Goal: Information Seeking & Learning: Learn about a topic

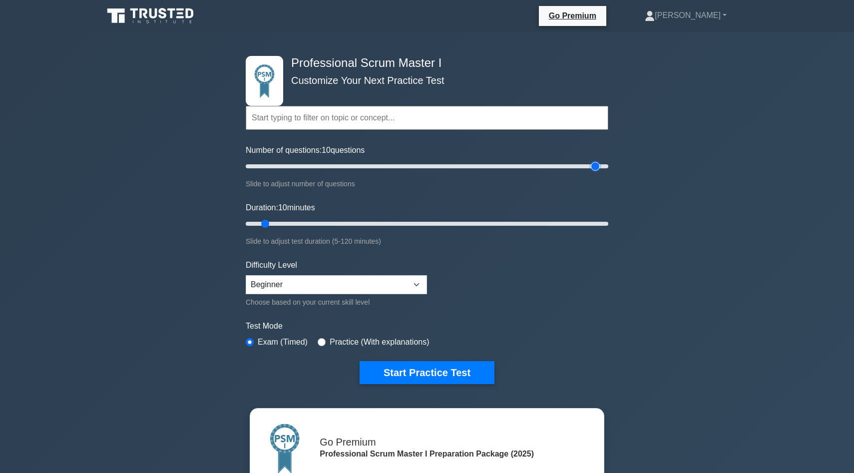
click at [599, 169] on input "Number of questions: 10 questions" at bounding box center [427, 166] width 363 height 12
click at [606, 167] on input "Number of questions: 200 questions" at bounding box center [427, 166] width 363 height 12
click at [337, 164] on input "Number of questions: 200 questions" at bounding box center [427, 166] width 363 height 12
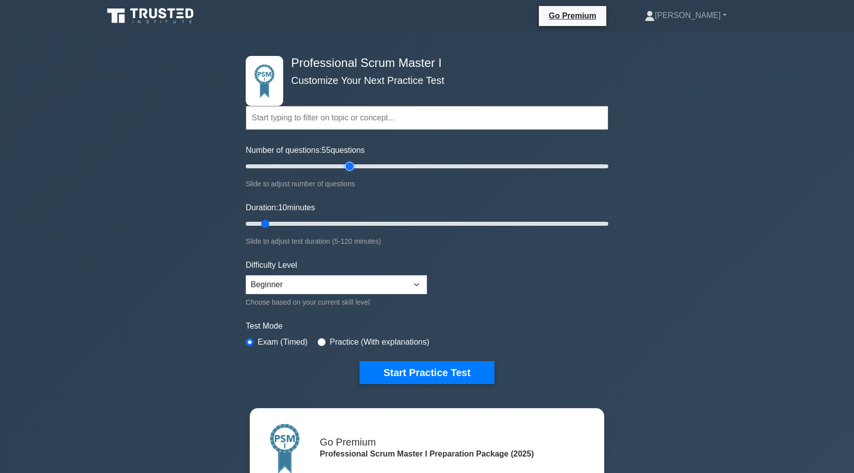
type input "60"
click at [350, 164] on input "Number of questions: 55 questions" at bounding box center [427, 166] width 363 height 12
drag, startPoint x: 266, startPoint y: 221, endPoint x: 384, endPoint y: 219, distance: 118.4
click at [384, 219] on input "Duration: 50 minutes" at bounding box center [427, 224] width 363 height 12
drag, startPoint x: 384, startPoint y: 219, endPoint x: 424, endPoint y: 221, distance: 40.0
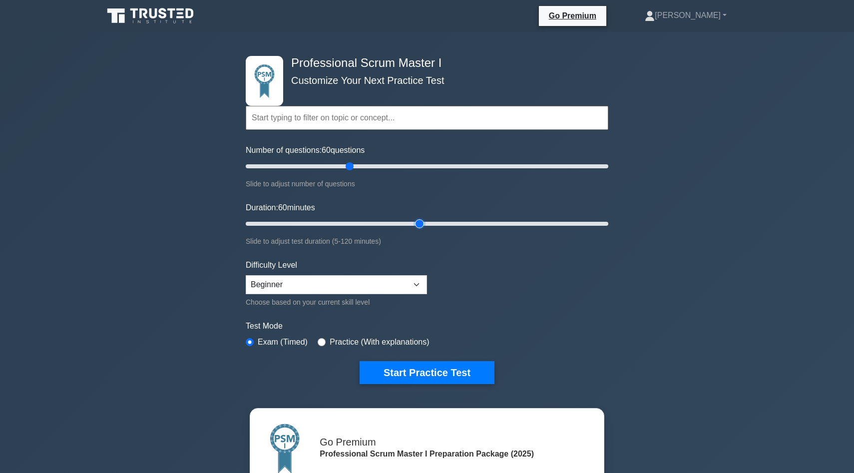
type input "60"
click at [424, 221] on input "Duration: 60 minutes" at bounding box center [427, 224] width 363 height 12
click at [414, 281] on select "Beginner Intermediate Expert" at bounding box center [336, 284] width 181 height 19
select select "expert"
click at [246, 275] on select "Beginner Intermediate Expert" at bounding box center [336, 284] width 181 height 19
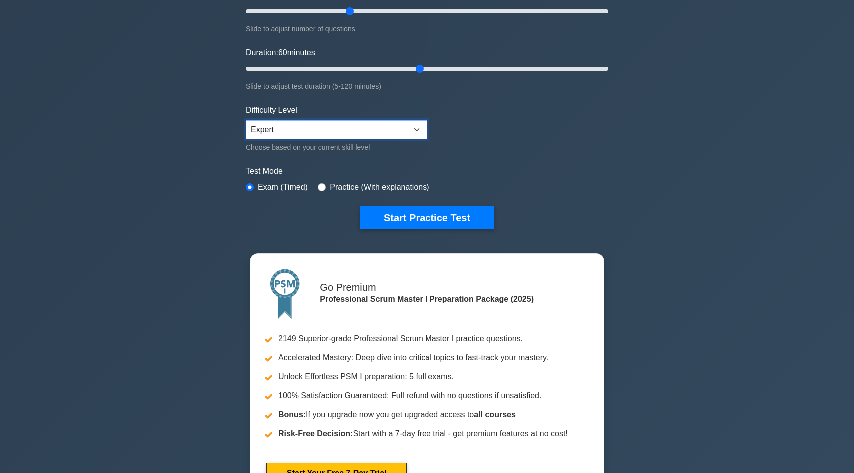
scroll to position [155, 0]
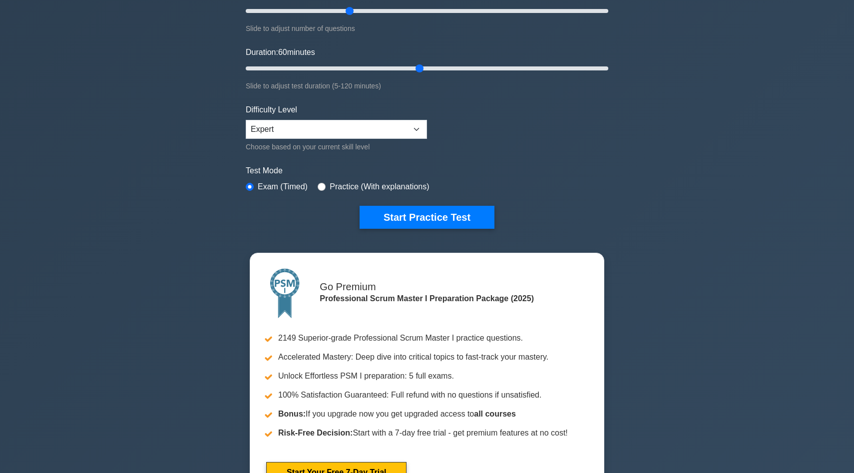
click at [335, 191] on label "Practice (With explanations)" at bounding box center [379, 187] width 99 height 12
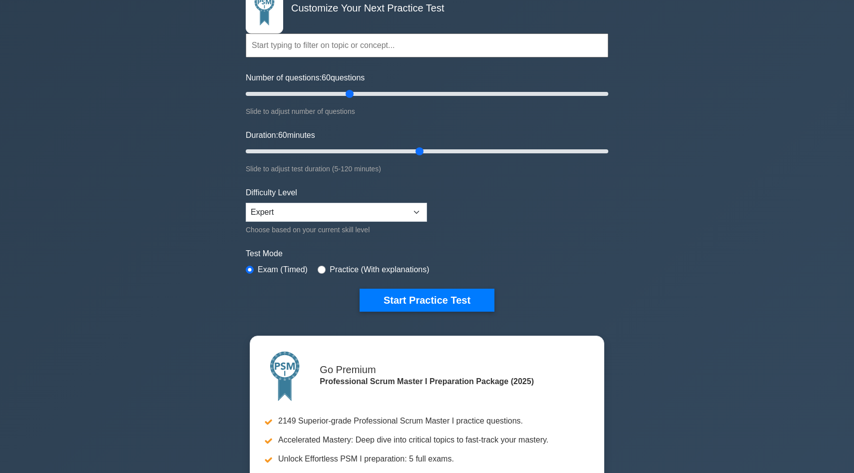
scroll to position [73, 0]
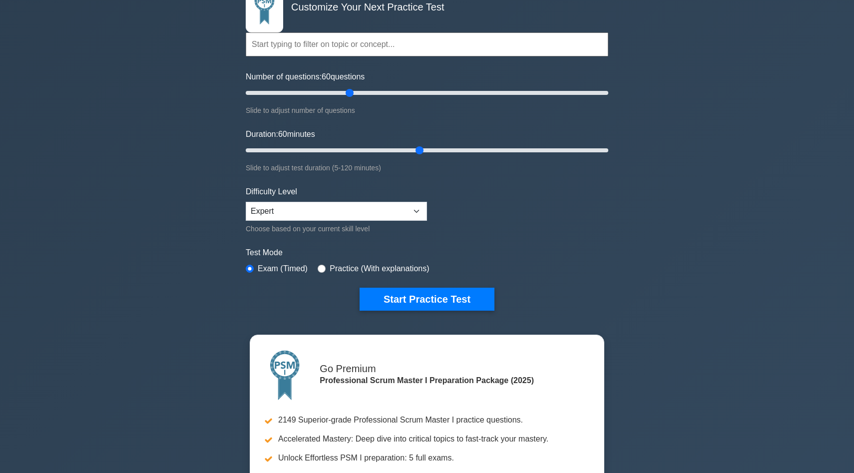
click at [346, 275] on form "Topics Scrum Framework Fundamentals Scrum Artifacts Scrum Events Scrum Roles Sc…" at bounding box center [427, 153] width 363 height 316
click at [363, 268] on label "Practice (With explanations)" at bounding box center [379, 269] width 99 height 12
click at [347, 268] on label "Practice (With explanations)" at bounding box center [379, 269] width 99 height 12
click at [330, 270] on div "Practice (With explanations)" at bounding box center [373, 269] width 111 height 12
click at [322, 268] on input "radio" at bounding box center [322, 269] width 8 height 8
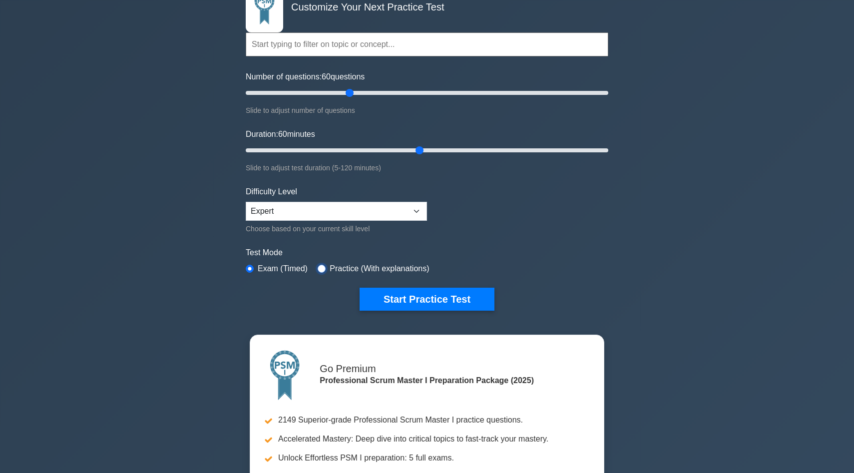
radio input "true"
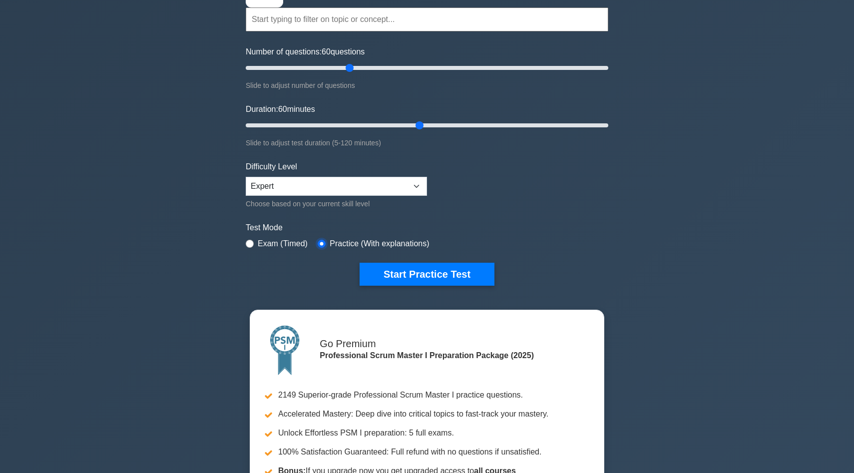
scroll to position [93, 0]
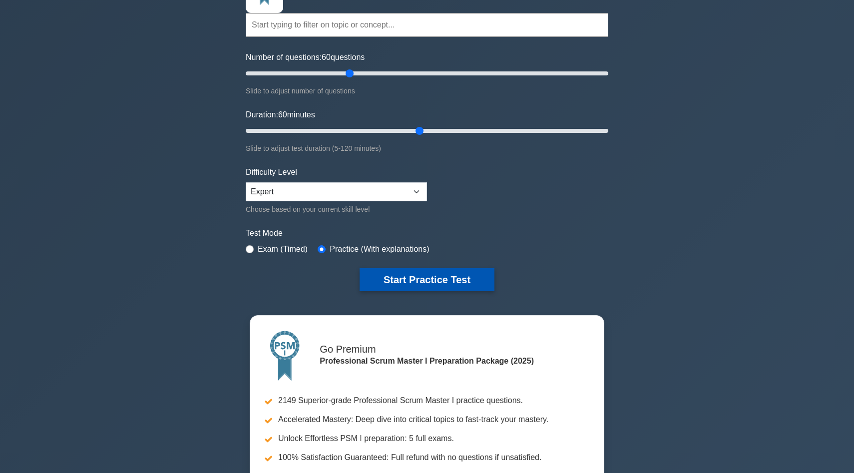
click at [448, 279] on button "Start Practice Test" at bounding box center [427, 279] width 135 height 23
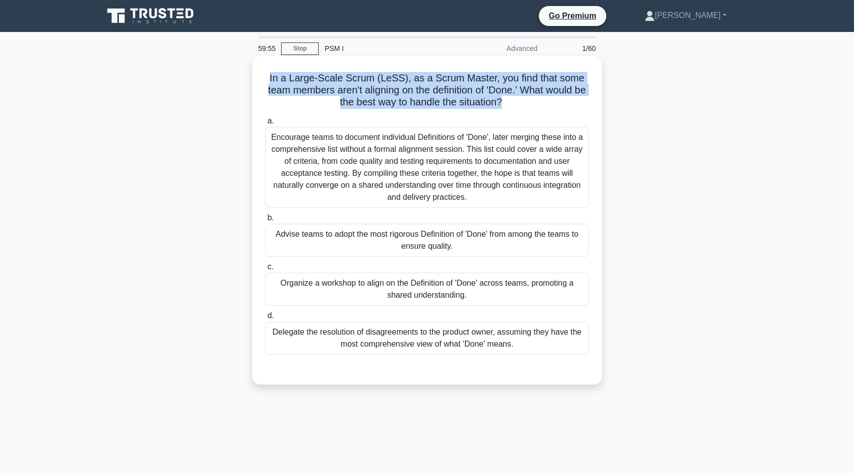
drag, startPoint x: 272, startPoint y: 79, endPoint x: 500, endPoint y: 108, distance: 230.6
click at [500, 108] on h5 "In a Large-Scale Scrum (LeSS), as a Scrum Master, you find that some team membe…" at bounding box center [427, 90] width 326 height 37
copy h5 "In a Large-Scale Scrum (LeSS), as a Scrum Master, you find that some team membe…"
click at [420, 162] on div "Encourage teams to document individual Definitions of 'Done', later merging the…" at bounding box center [427, 167] width 324 height 81
click at [265, 124] on input "a. Encourage teams to document individual Definitions of 'Done', later merging …" at bounding box center [265, 121] width 0 height 6
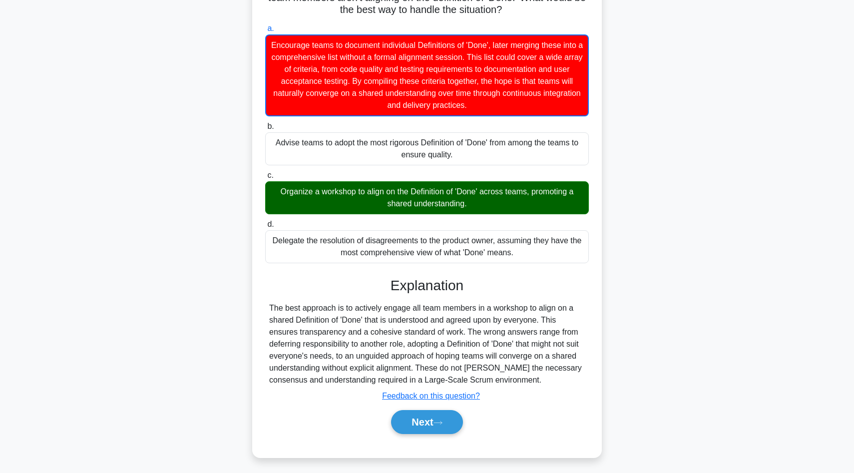
scroll to position [96, 0]
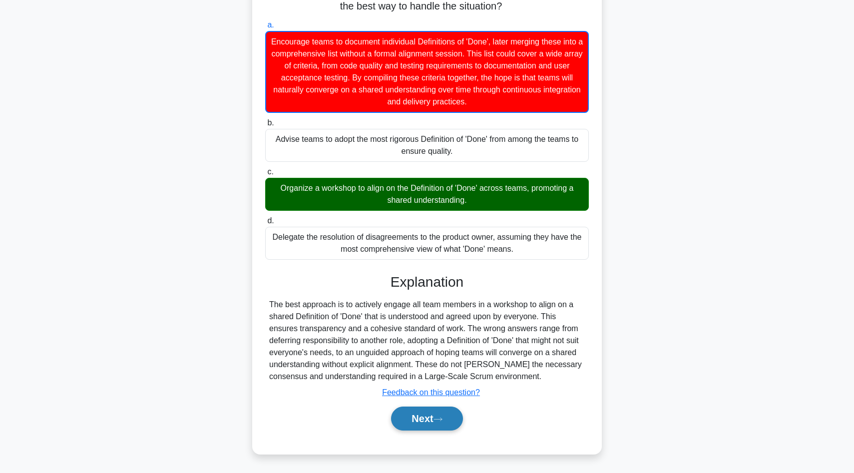
click at [429, 422] on button "Next" at bounding box center [426, 419] width 71 height 24
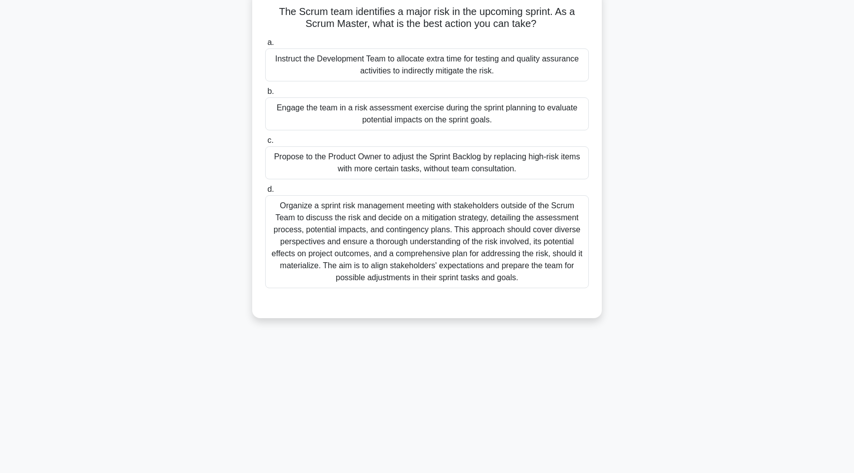
scroll to position [0, 0]
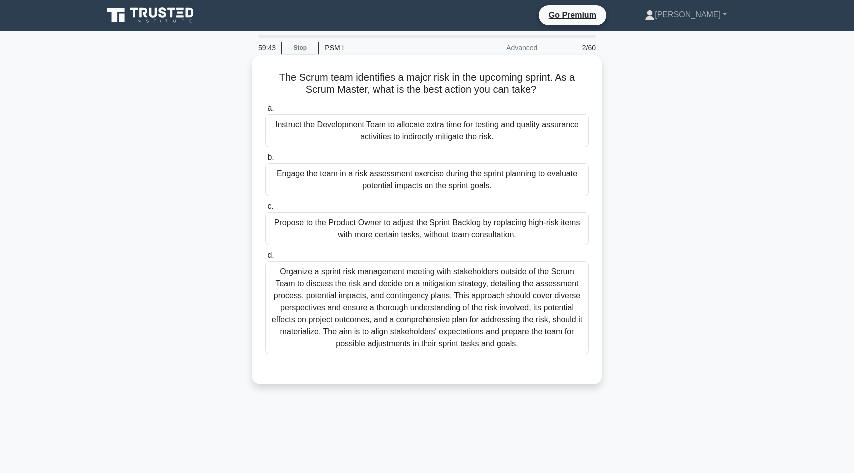
click at [405, 80] on h5 "The Scrum team identifies a major risk in the upcoming sprint. As a Scrum Maste…" at bounding box center [427, 83] width 326 height 25
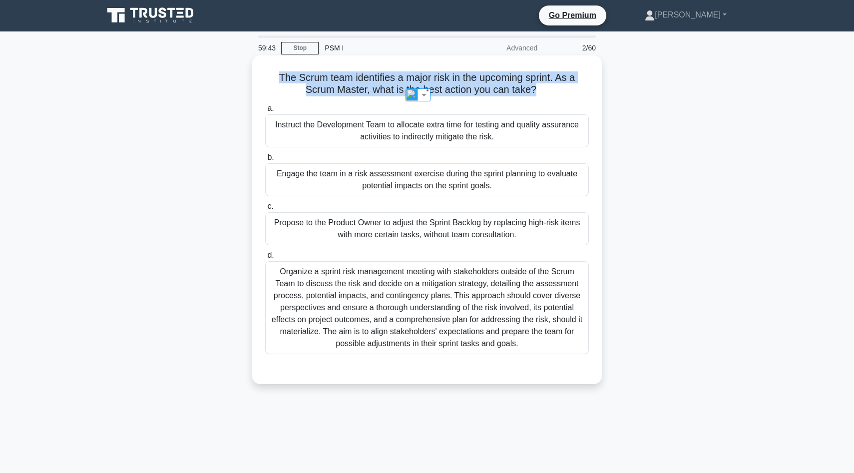
click at [405, 80] on h5 "The Scrum team identifies a major risk in the upcoming sprint. As a Scrum Maste…" at bounding box center [427, 83] width 326 height 25
copy div "The Scrum team identifies a major risk in the upcoming sprint. As a Scrum Maste…"
click at [418, 292] on div "Organize a sprint risk management meeting with stakeholders outside of the Scru…" at bounding box center [427, 307] width 324 height 93
click at [265, 259] on input "d. Organize a sprint risk management meeting with stakeholders outside of the S…" at bounding box center [265, 255] width 0 height 6
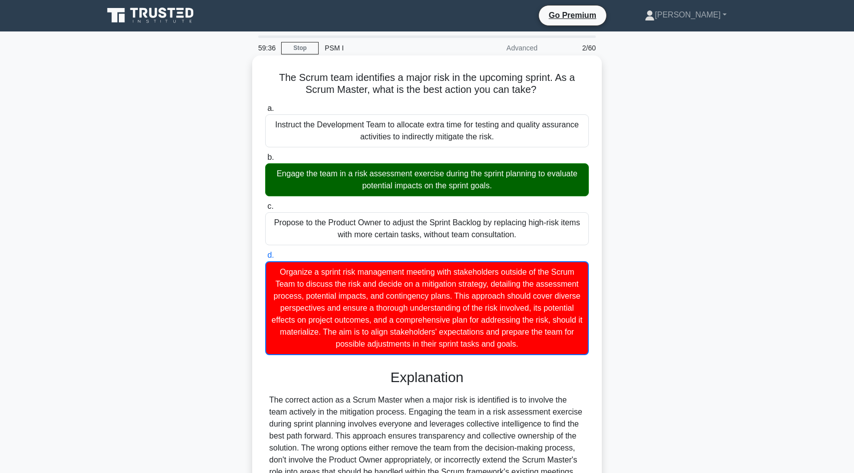
scroll to position [108, 0]
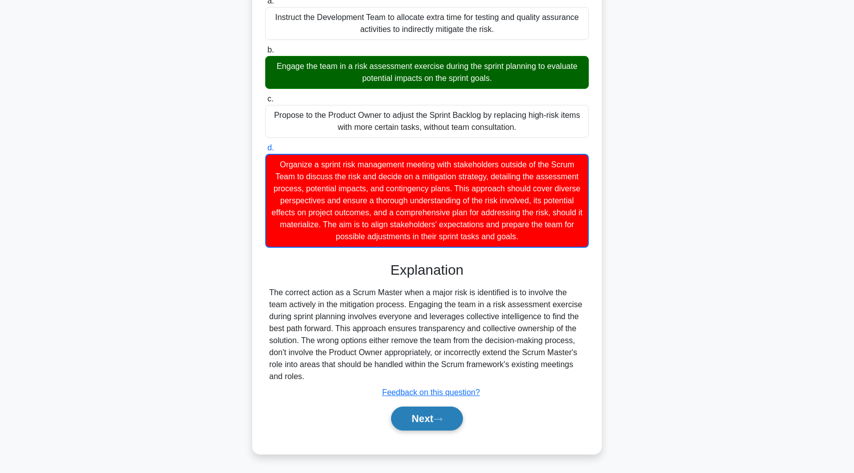
click at [445, 416] on button "Next" at bounding box center [426, 419] width 71 height 24
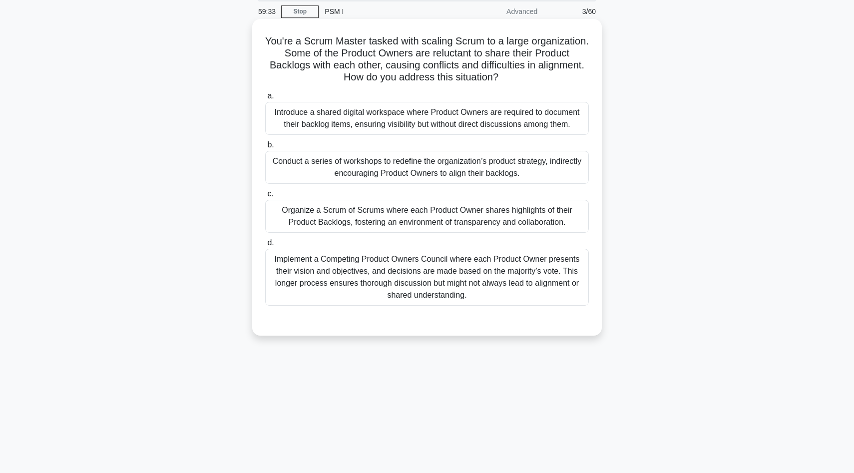
scroll to position [30, 0]
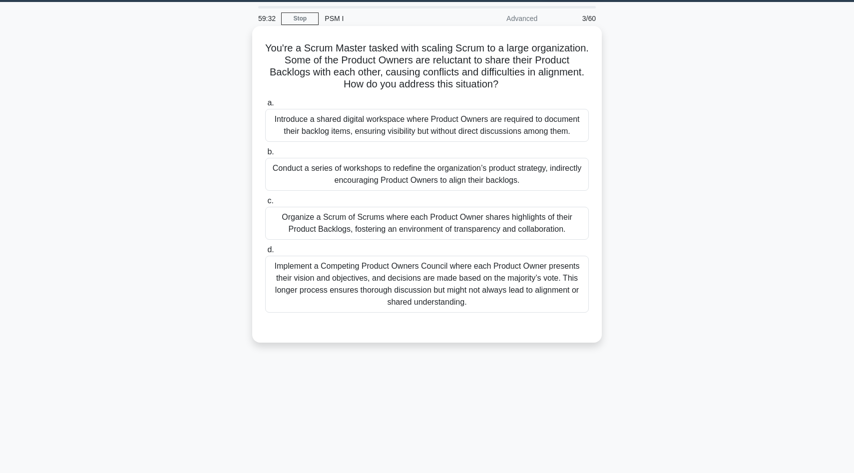
click at [441, 64] on h5 "You're a Scrum Master tasked with scaling Scrum to a large organization. Some o…" at bounding box center [427, 66] width 326 height 49
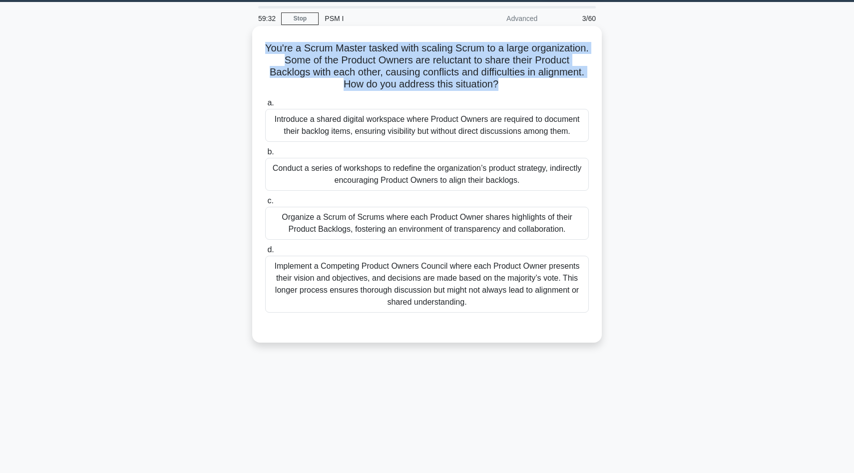
click at [441, 64] on h5 "You're a Scrum Master tasked with scaling Scrum to a large organization. Some o…" at bounding box center [427, 66] width 326 height 49
copy div "You're a Scrum Master tasked with scaling Scrum to a large organization. Some o…"
click at [412, 281] on div "Implement a Competing Product Owners Council where each Product Owner presents …" at bounding box center [427, 284] width 324 height 57
click at [265, 253] on input "d. Implement a Competing Product Owners Council where each Product Owner presen…" at bounding box center [265, 250] width 0 height 6
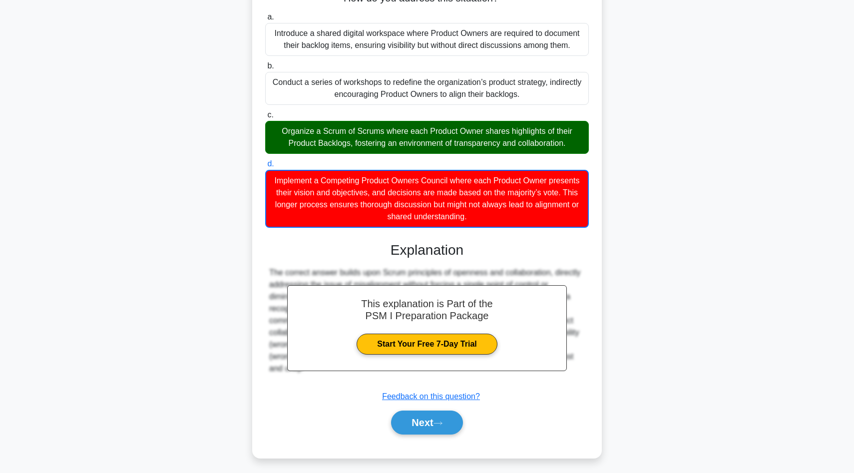
scroll to position [120, 0]
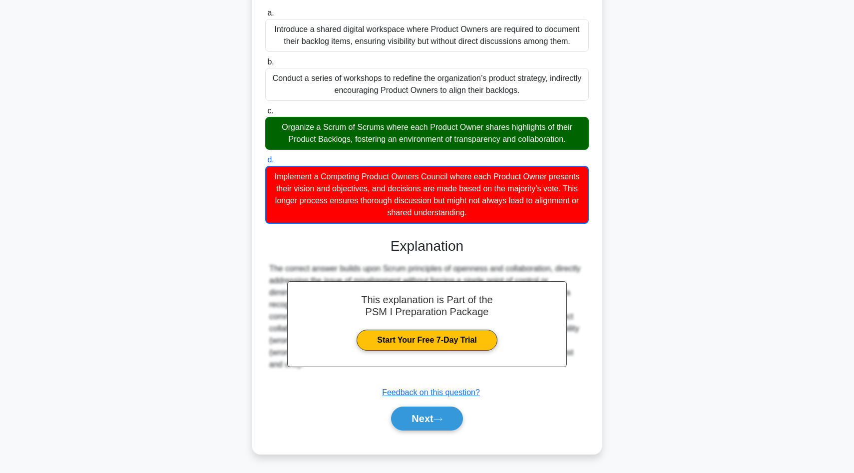
click at [422, 433] on div "Next" at bounding box center [427, 419] width 324 height 32
click at [430, 426] on button "Next" at bounding box center [426, 419] width 71 height 24
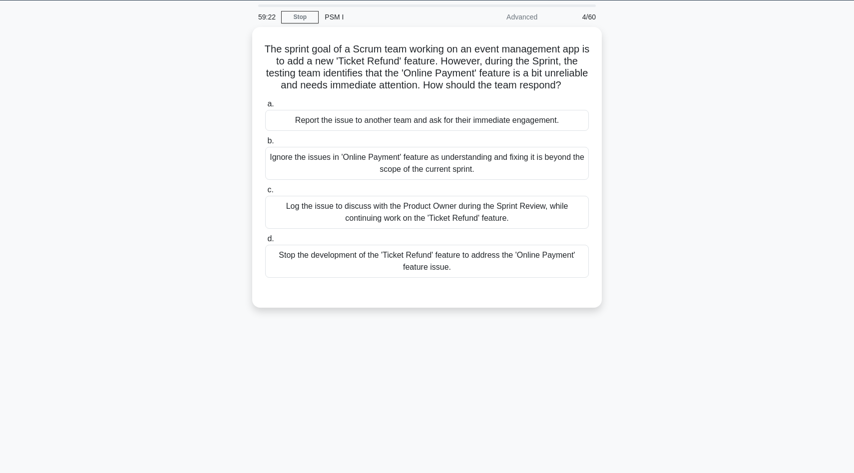
scroll to position [24, 0]
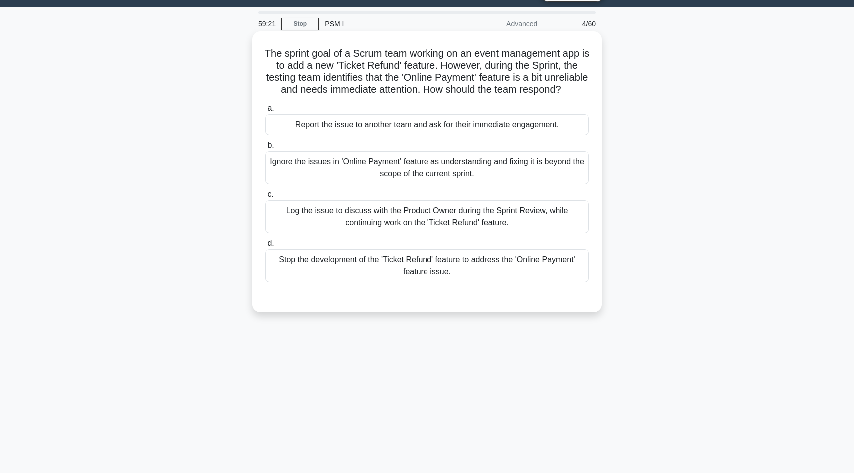
click at [447, 209] on div "Log the issue to discuss with the Product Owner during the Sprint Review, while…" at bounding box center [427, 216] width 324 height 33
click at [265, 198] on input "c. Log the issue to discuss with the Product Owner during the Sprint Review, wh…" at bounding box center [265, 194] width 0 height 6
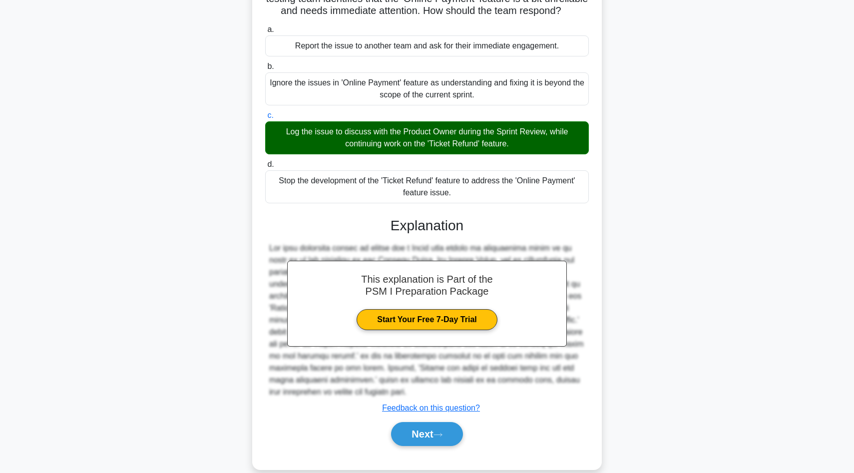
scroll to position [119, 0]
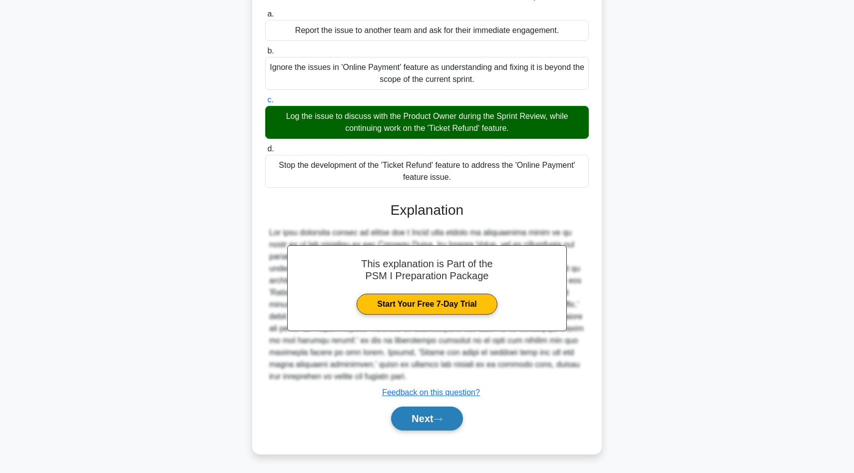
click at [437, 418] on button "Next" at bounding box center [426, 419] width 71 height 24
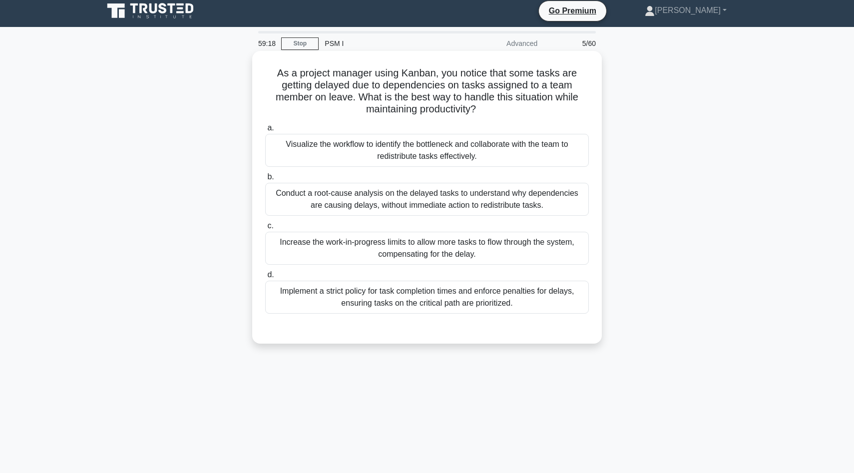
scroll to position [0, 0]
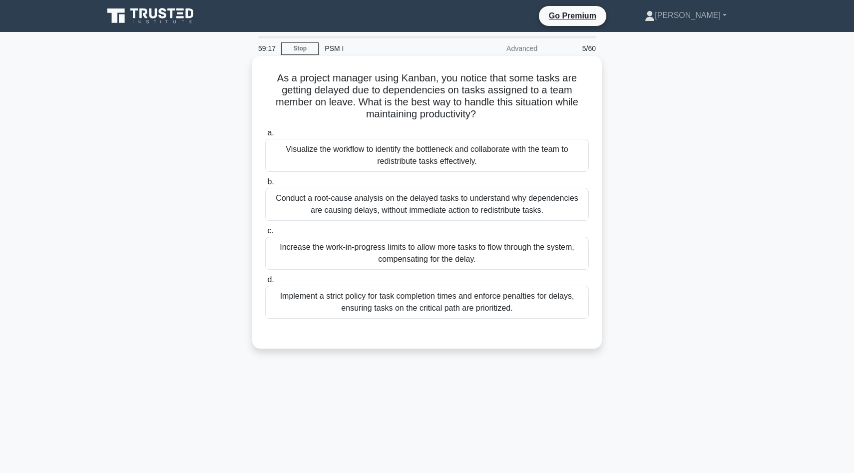
click at [432, 84] on h5 "As a project manager using Kanban, you notice that some tasks are getting delay…" at bounding box center [427, 96] width 326 height 49
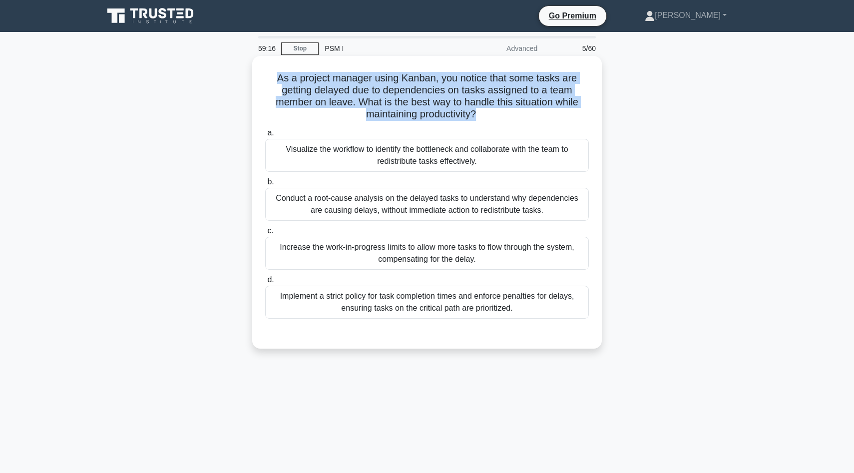
copy div "As a project manager using Kanban, you notice that some tasks are getting delay…"
click at [434, 256] on div "Increase the work-in-progress limits to allow more tasks to flow through the sy…" at bounding box center [427, 253] width 324 height 33
click at [265, 234] on input "c. Increase the work-in-progress limits to allow more tasks to flow through the…" at bounding box center [265, 231] width 0 height 6
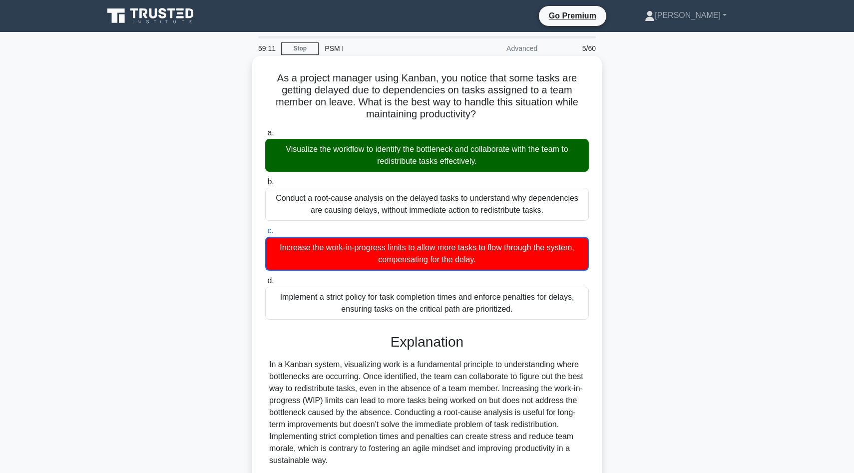
scroll to position [84, 0]
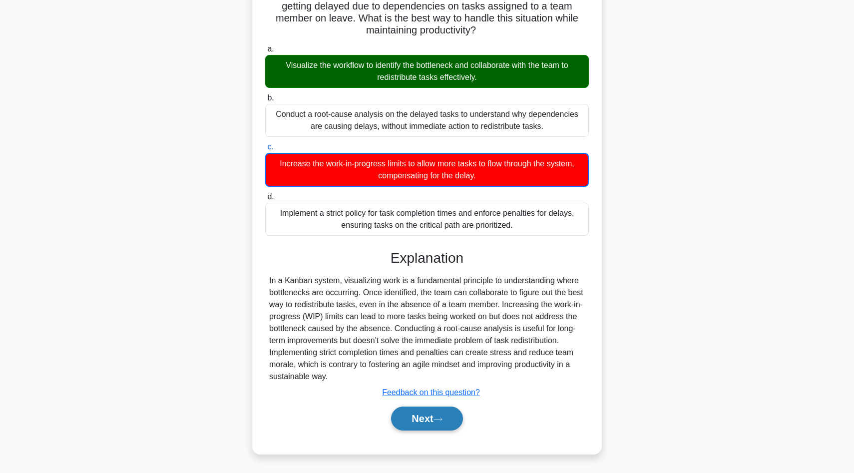
click at [421, 411] on button "Next" at bounding box center [426, 419] width 71 height 24
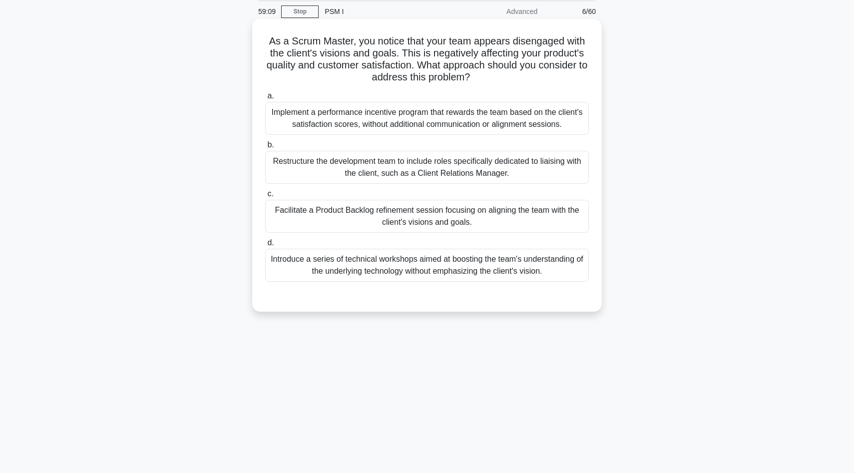
scroll to position [32, 0]
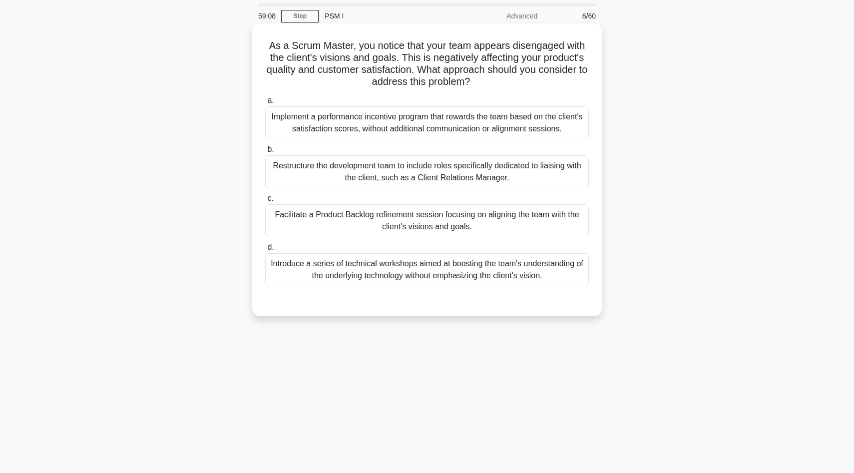
click at [420, 41] on h5 "As a Scrum Master, you notice that your team appears disengaged with the client…" at bounding box center [427, 63] width 326 height 49
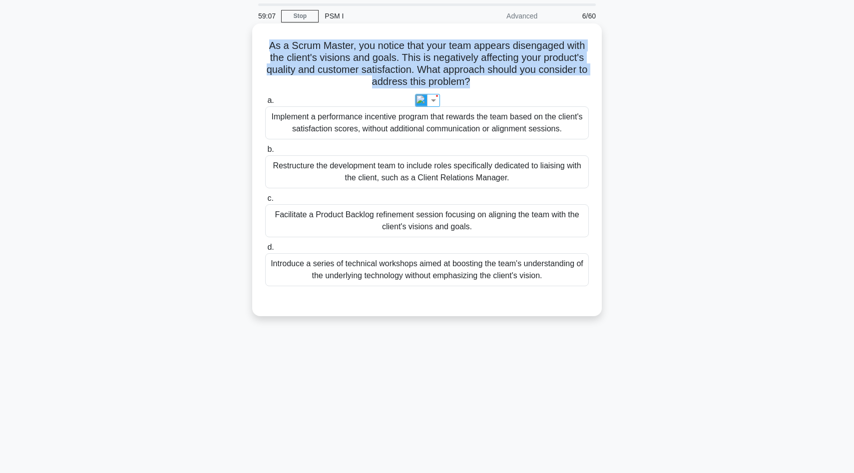
copy div "As a Scrum Master, you notice that your team appears disengaged with the client…"
click at [462, 125] on div "Implement a performance incentive program that rewards the team based on the cl…" at bounding box center [427, 122] width 324 height 33
click at [265, 104] on input "a. Implement a performance incentive program that rewards the team based on the…" at bounding box center [265, 100] width 0 height 6
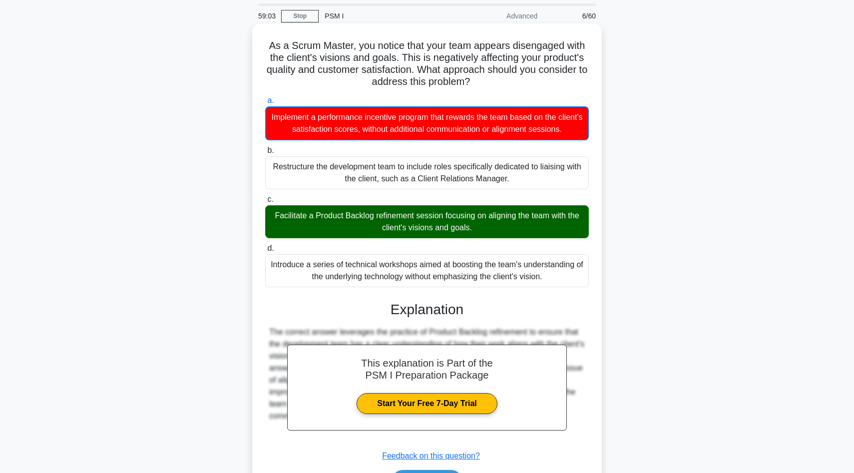
scroll to position [96, 0]
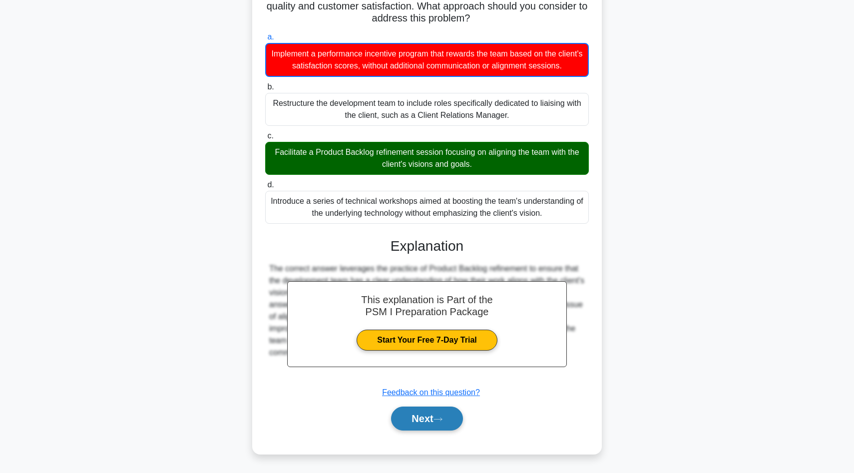
click at [446, 416] on button "Next" at bounding box center [426, 419] width 71 height 24
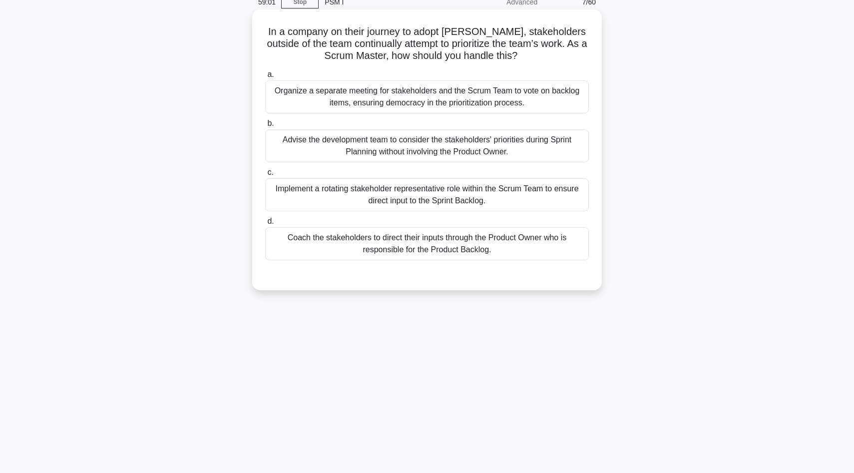
scroll to position [46, 0]
click at [438, 38] on h5 "In a company on their journey to adopt Scrum, stakeholders outside of the team …" at bounding box center [427, 44] width 326 height 37
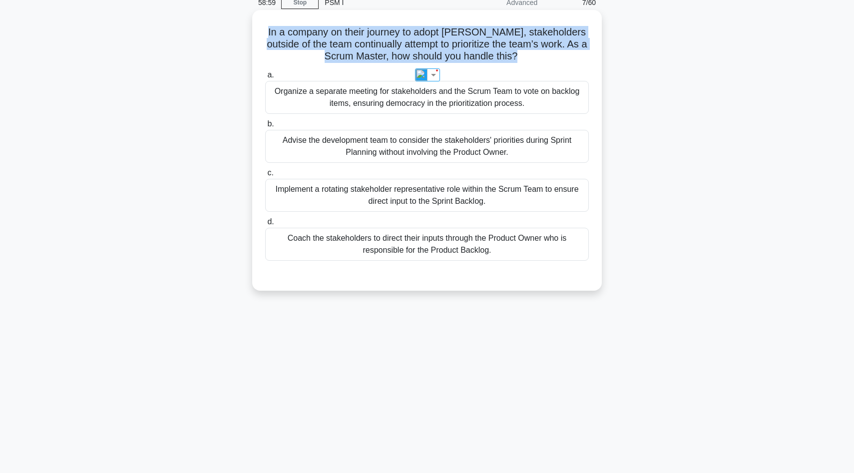
copy div "In a company on their journey to adopt Scrum, stakeholders outside of the team …"
click at [446, 123] on label "b. Advise the development team to consider the stakeholders' priorities during …" at bounding box center [427, 140] width 324 height 45
click at [265, 123] on input "b. Advise the development team to consider the stakeholders' priorities during …" at bounding box center [265, 124] width 0 height 6
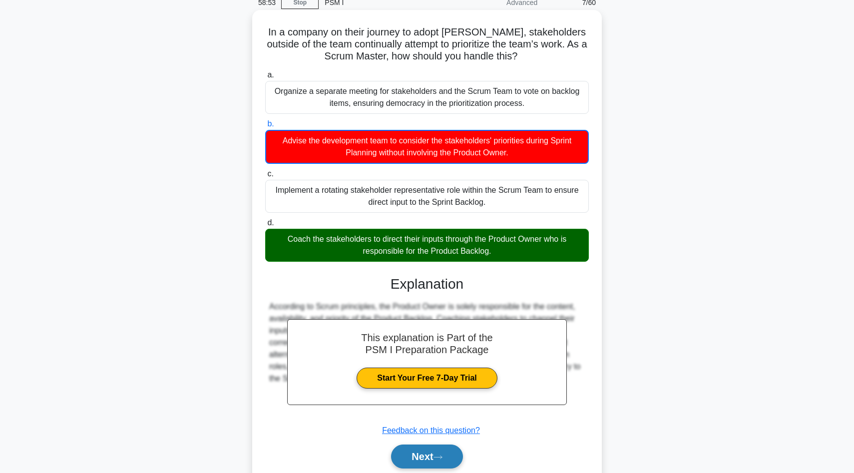
click at [436, 454] on button "Next" at bounding box center [426, 457] width 71 height 24
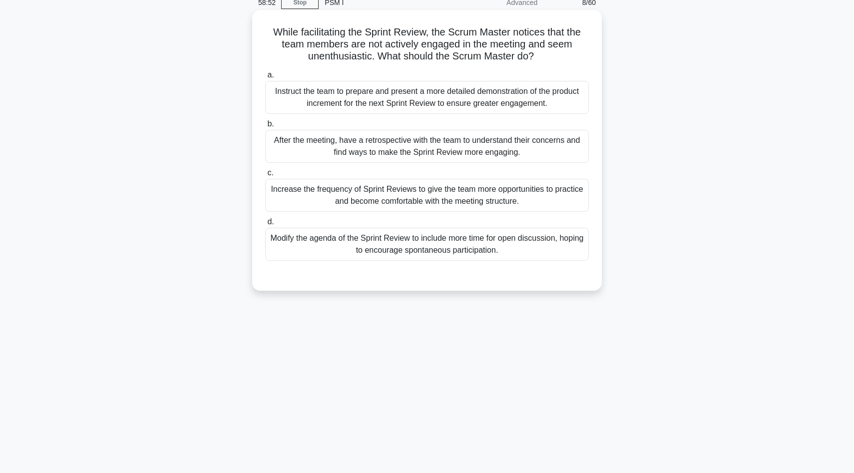
click at [459, 44] on h5 "While facilitating the Sprint Review, the Scrum Master notices that the team me…" at bounding box center [427, 44] width 326 height 37
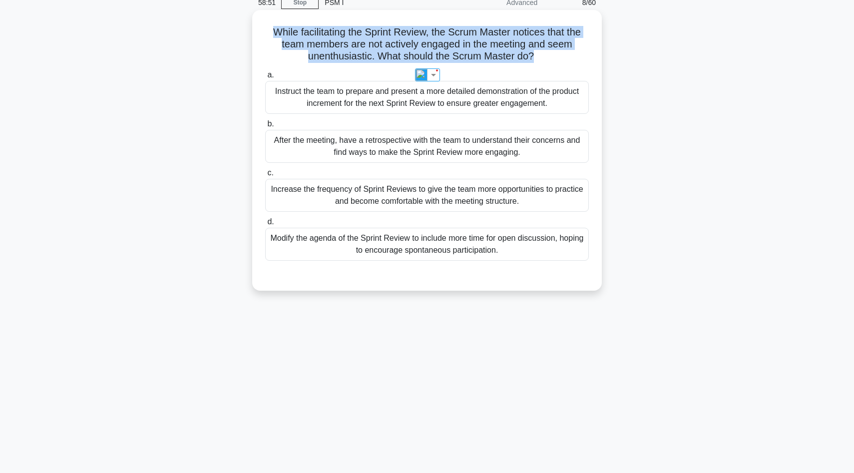
copy div "While facilitating the Sprint Review, the Scrum Master notices that the team me…"
